Goal: Information Seeking & Learning: Learn about a topic

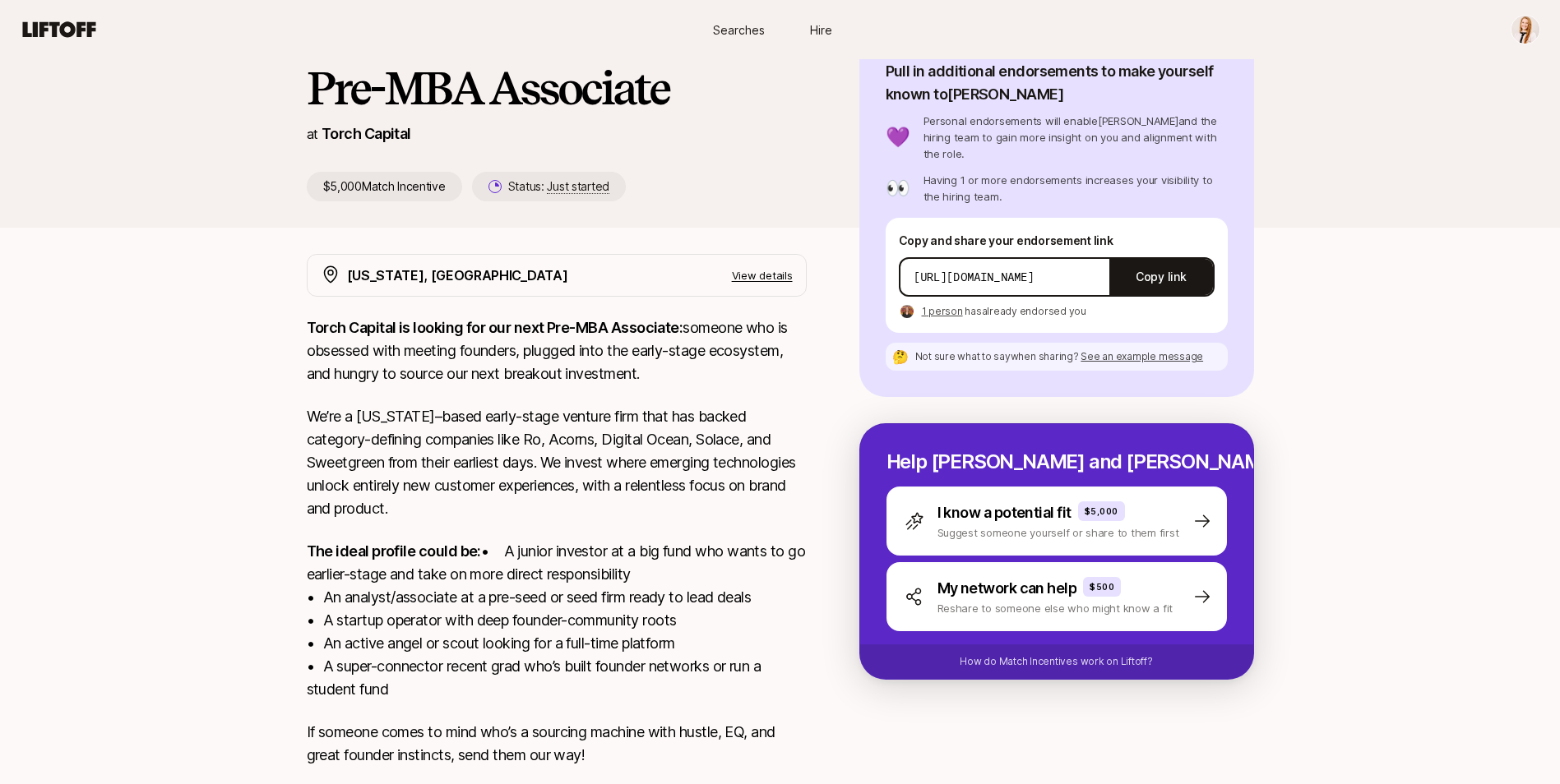
scroll to position [164, 0]
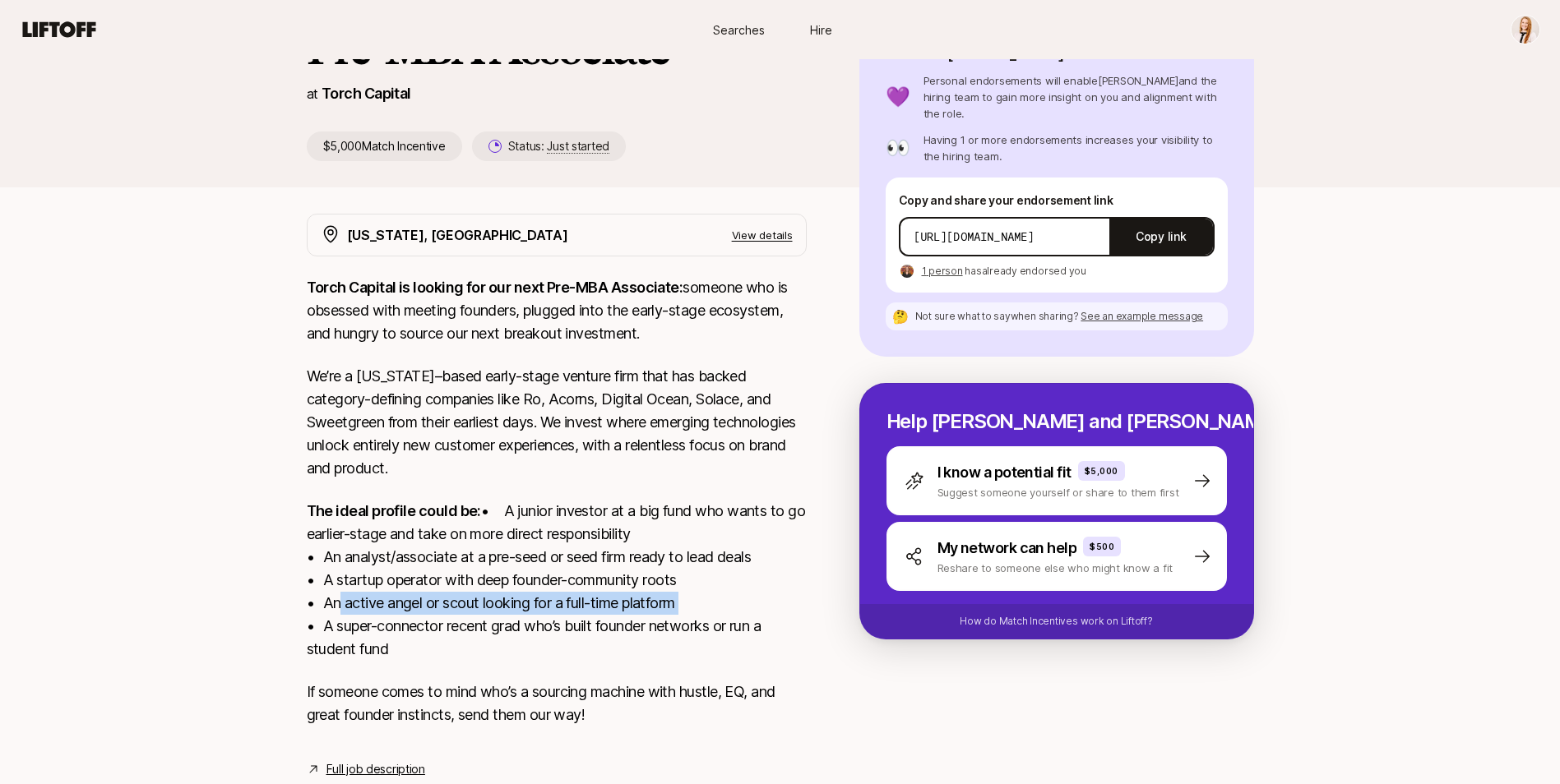
drag, startPoint x: 335, startPoint y: 624, endPoint x: 701, endPoint y: 619, distance: 366.0
click at [701, 619] on p "The ideal profile could be: • A junior investor at a big fund who wants to go e…" at bounding box center [557, 580] width 500 height 161
drag, startPoint x: 701, startPoint y: 619, endPoint x: 297, endPoint y: 649, distance: 405.1
click at [297, 649] on div "[US_STATE], [GEOGRAPHIC_DATA] View details Torch Capital is looking for our nex…" at bounding box center [780, 496] width 987 height 565
drag, startPoint x: 696, startPoint y: 335, endPoint x: 267, endPoint y: 296, distance: 430.8
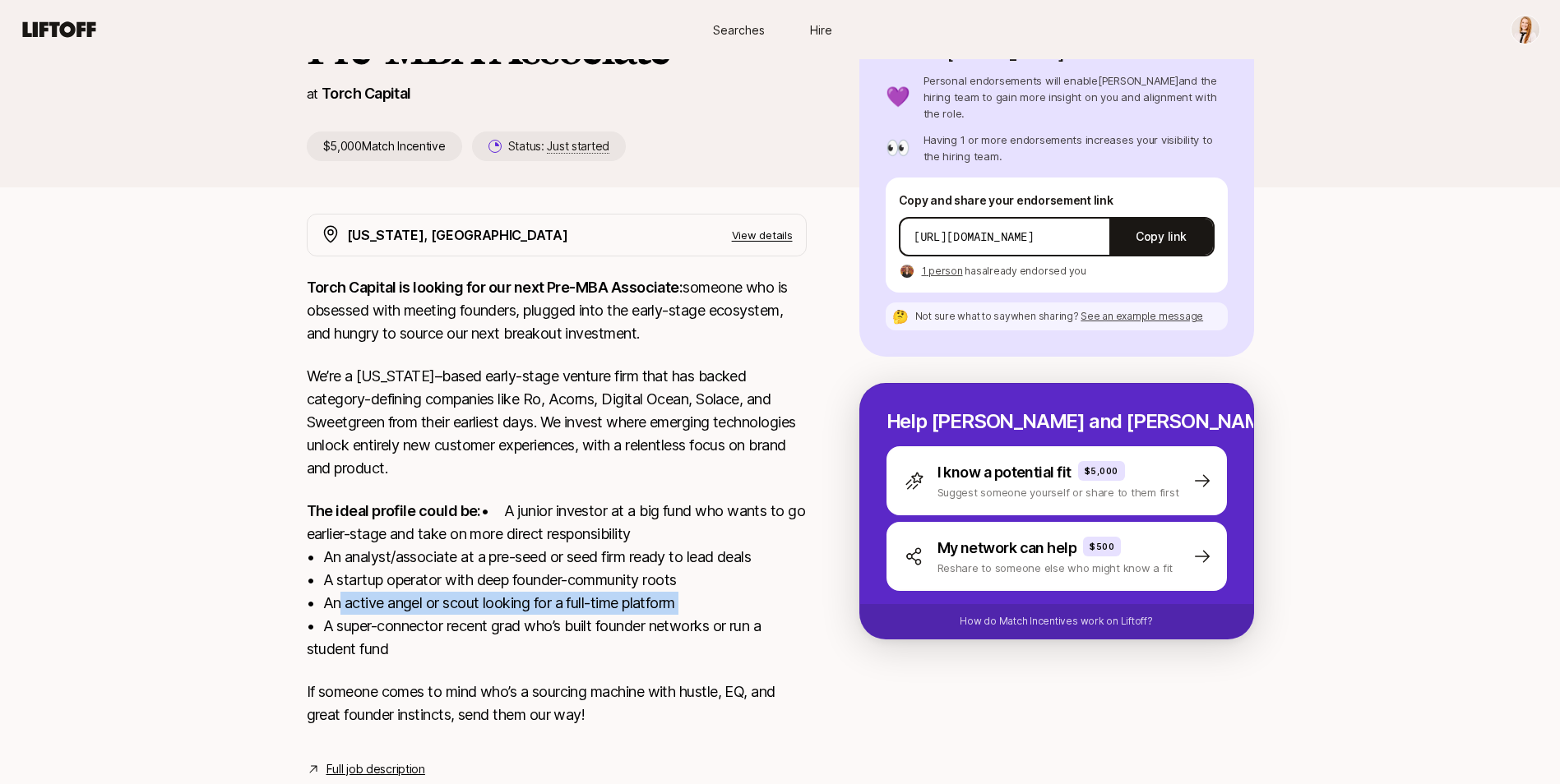
click at [267, 296] on div "[PERSON_NAME] and [PERSON_NAME] are looking for Pre-MBA Associate at Torch Capi…" at bounding box center [780, 376] width 1560 height 884
copy p "Torch Capital is looking for our next Pre-MBA Associate: someone who is obsesse…"
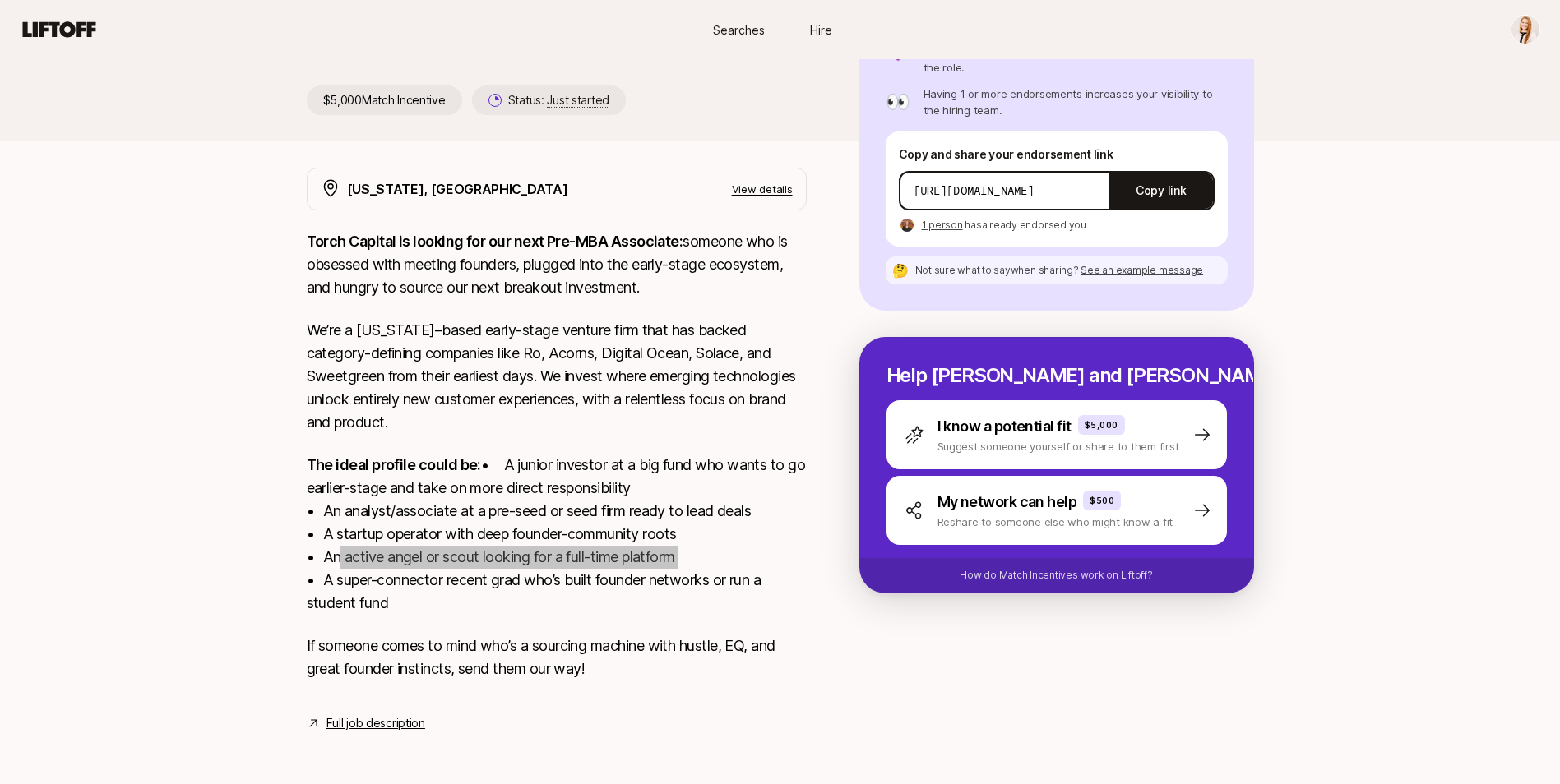
scroll to position [235, 0]
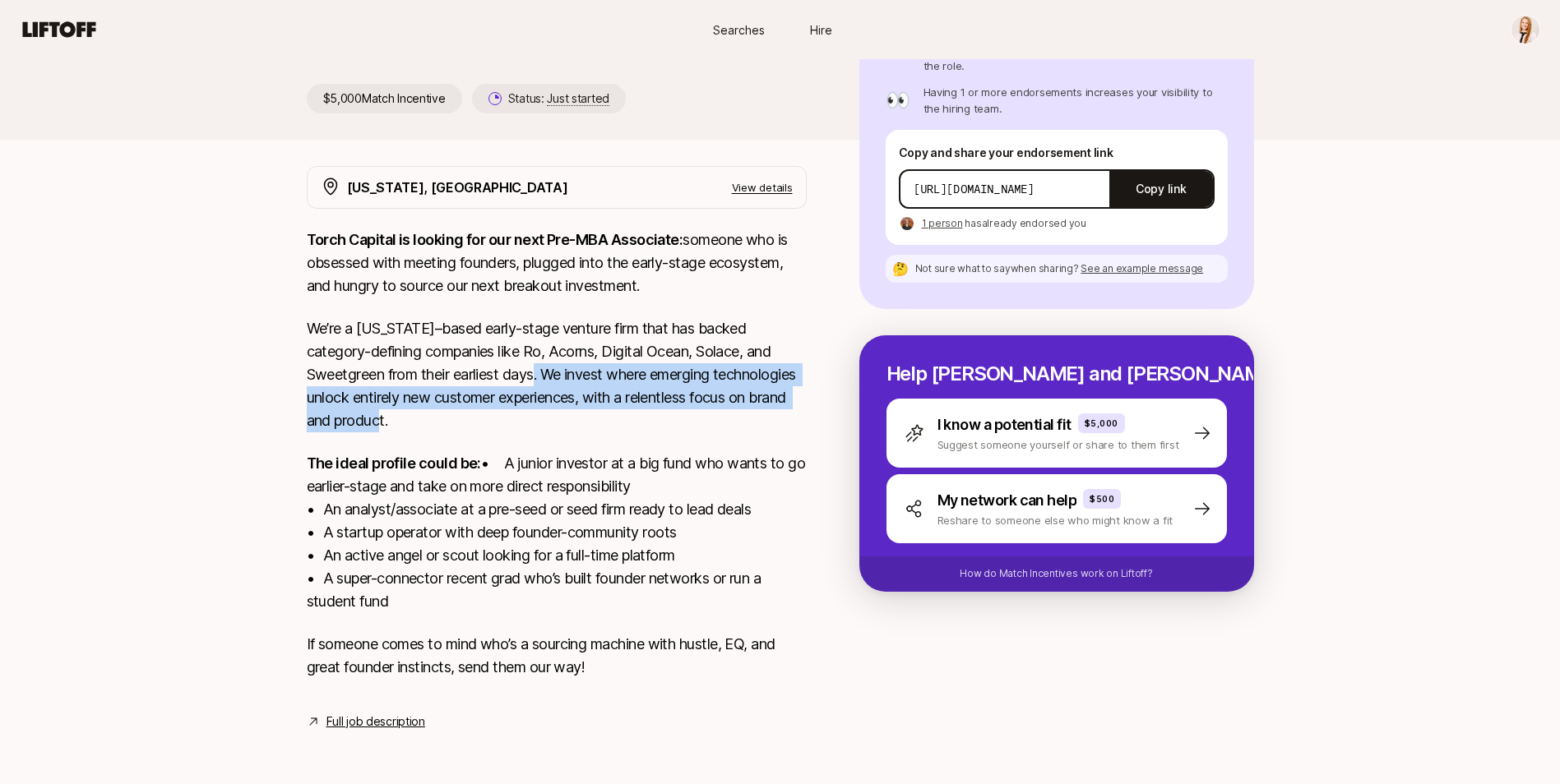
drag, startPoint x: 552, startPoint y: 345, endPoint x: 582, endPoint y: 404, distance: 66.2
click at [582, 404] on p "We’re a [US_STATE]–based early-stage venture firm that has backed category-defi…" at bounding box center [557, 375] width 500 height 115
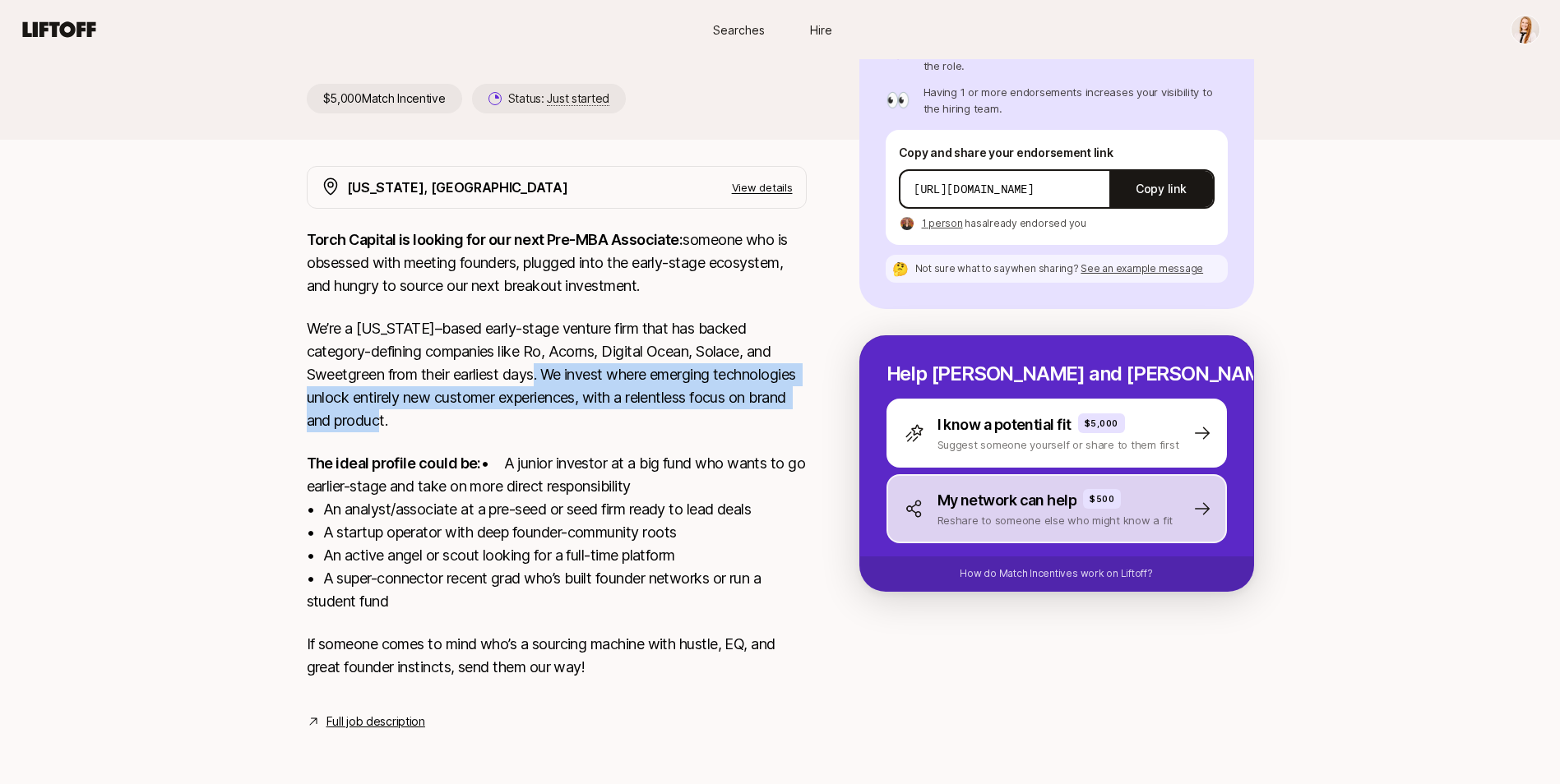
copy p "We invest where emerging technologies unlock entirely new customer experiences,…"
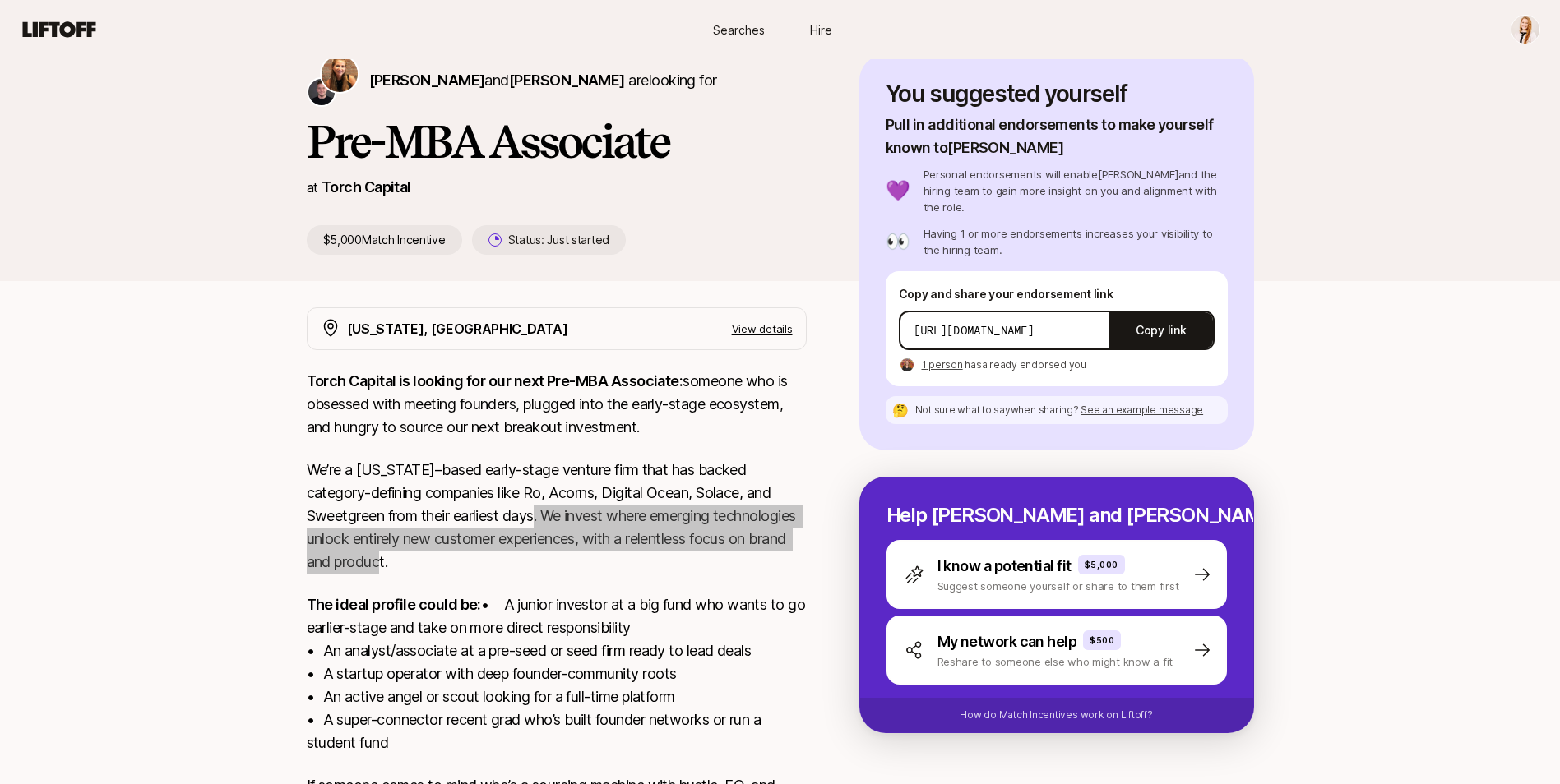
scroll to position [0, 0]
